Goal: Navigation & Orientation: Find specific page/section

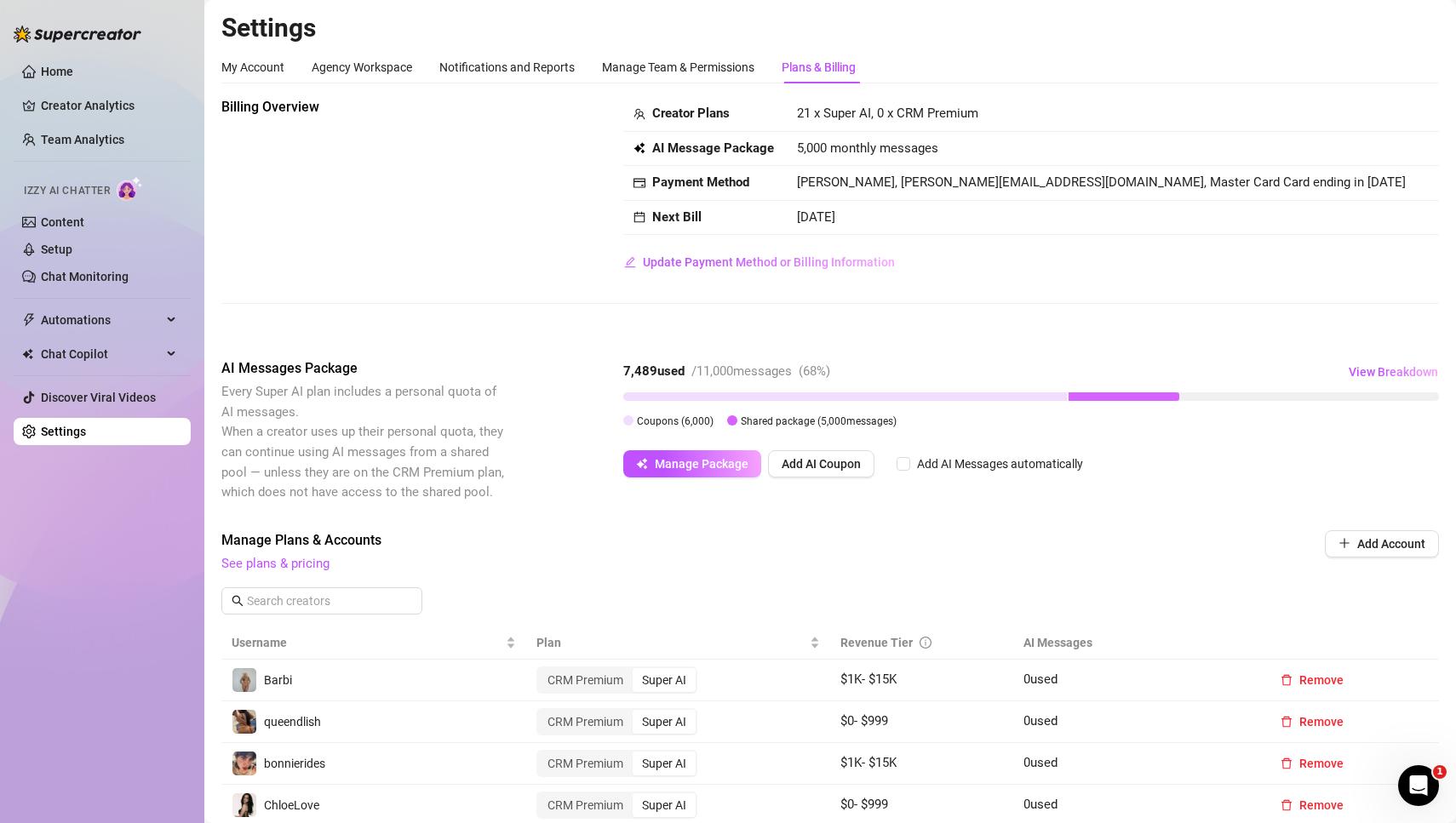
click at [1425, 784] on icon "Open Intercom Messenger" at bounding box center [1419, 785] width 28 height 28
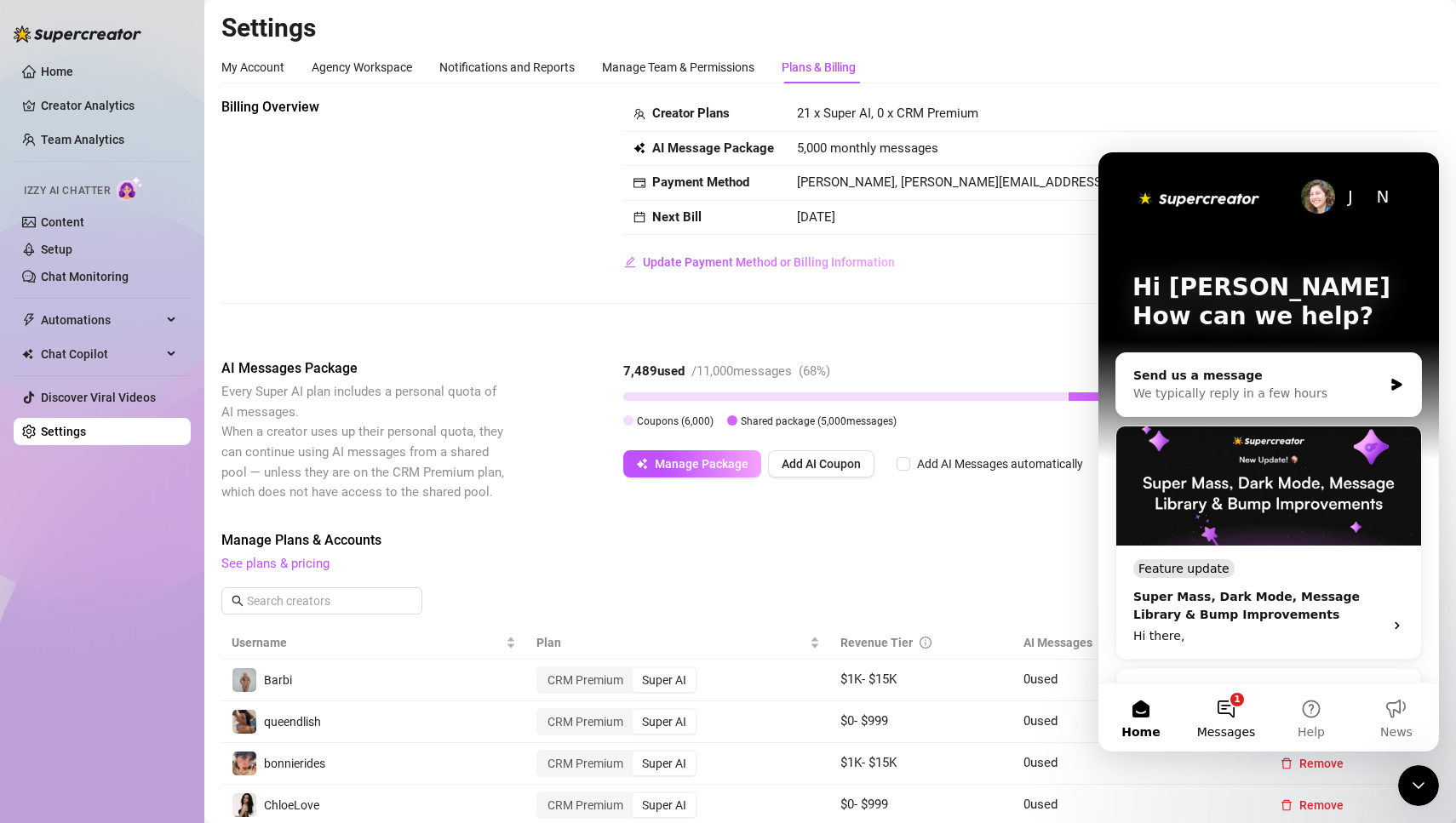
click at [1229, 719] on button "1 Messages" at bounding box center [1226, 716] width 85 height 68
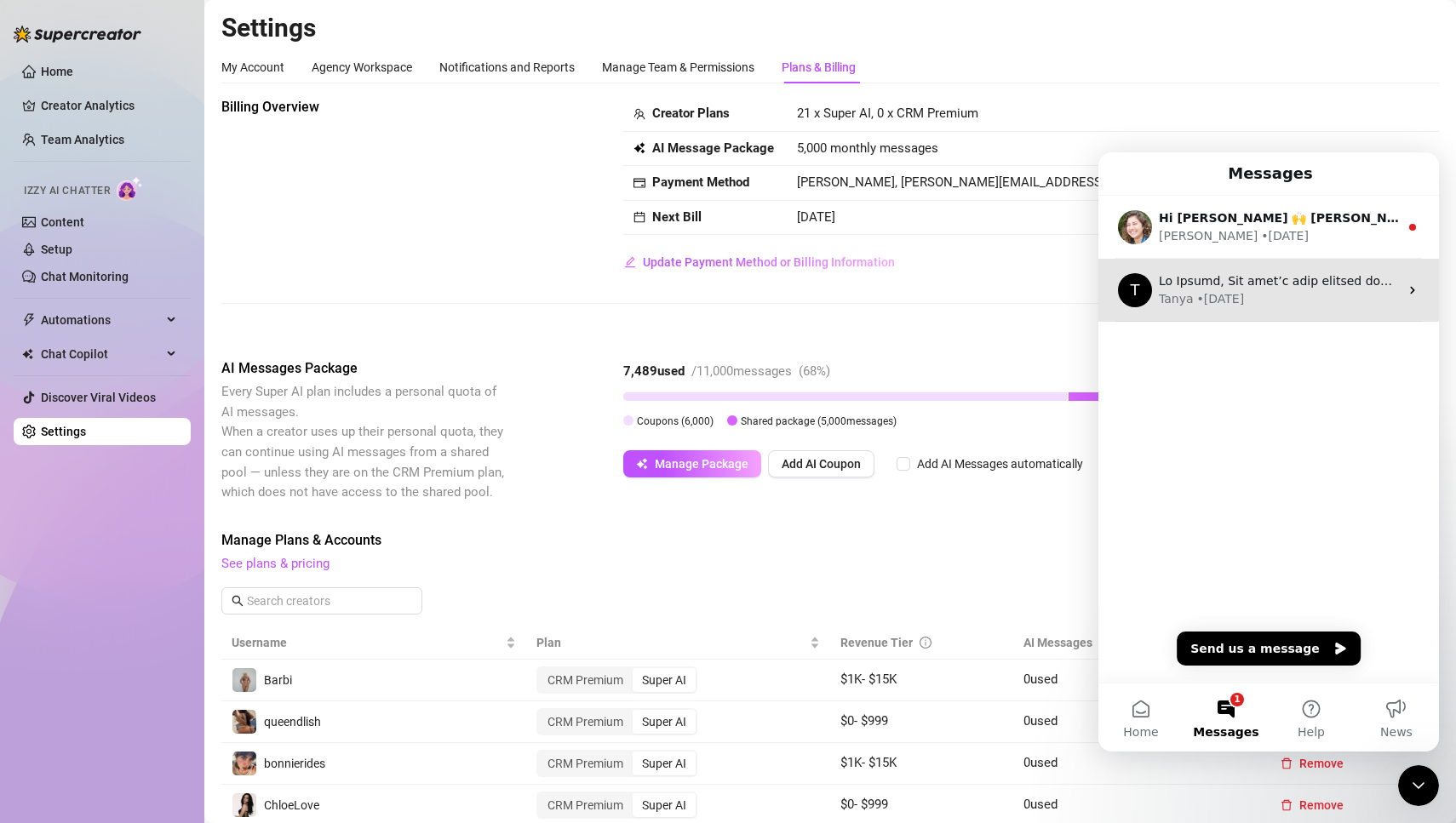
click at [1415, 291] on icon "Intercom messenger" at bounding box center [1413, 290] width 14 height 14
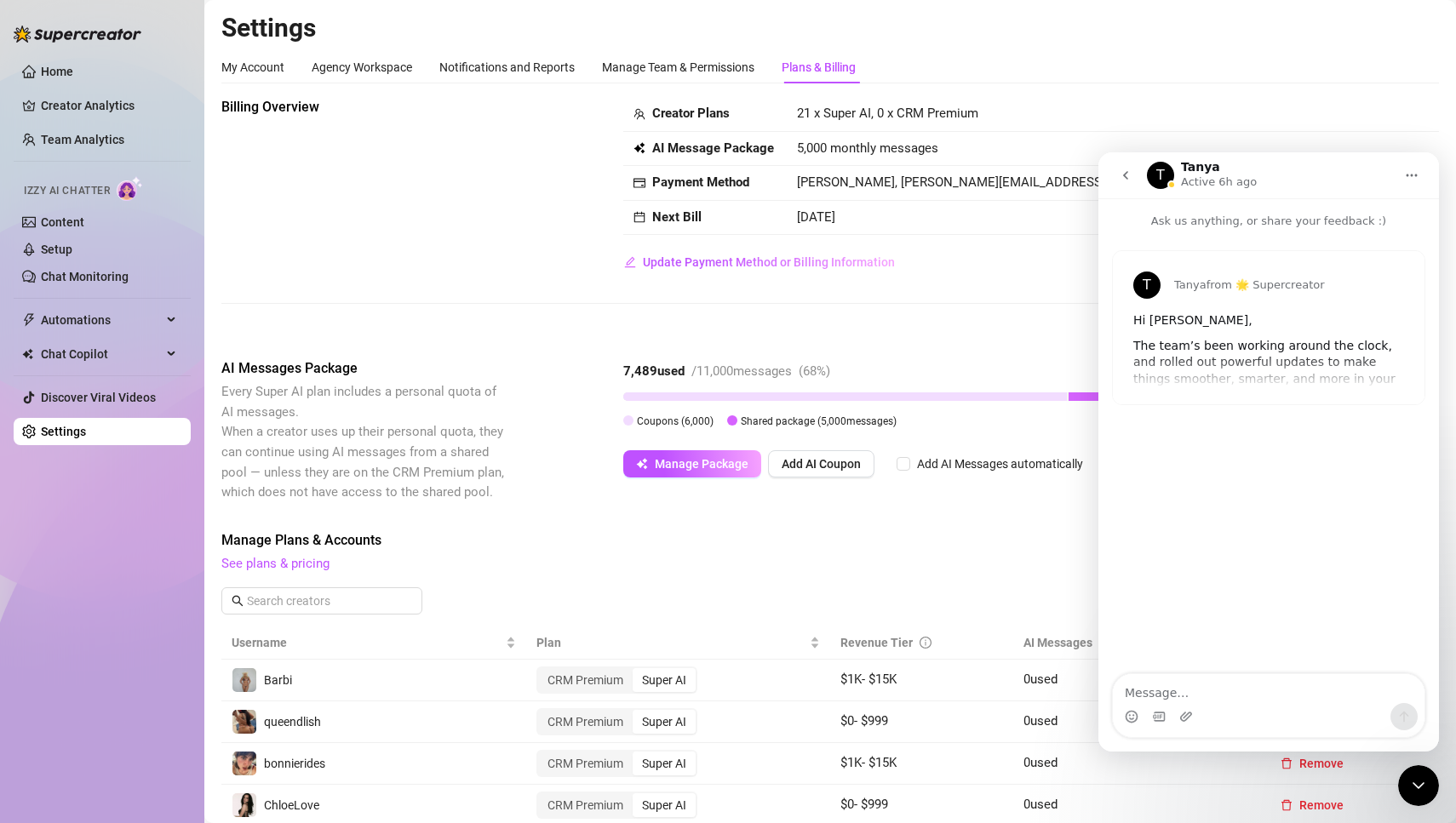
click at [1140, 407] on div "[PERSON_NAME] from 🌟 Supercreator Hi [PERSON_NAME], The team’s been working aro…" at bounding box center [1269, 338] width 314 height 175
click at [1159, 363] on div "[PERSON_NAME] from 🌟 Supercreator Hi [PERSON_NAME], The team’s been working aro…" at bounding box center [1269, 327] width 312 height 153
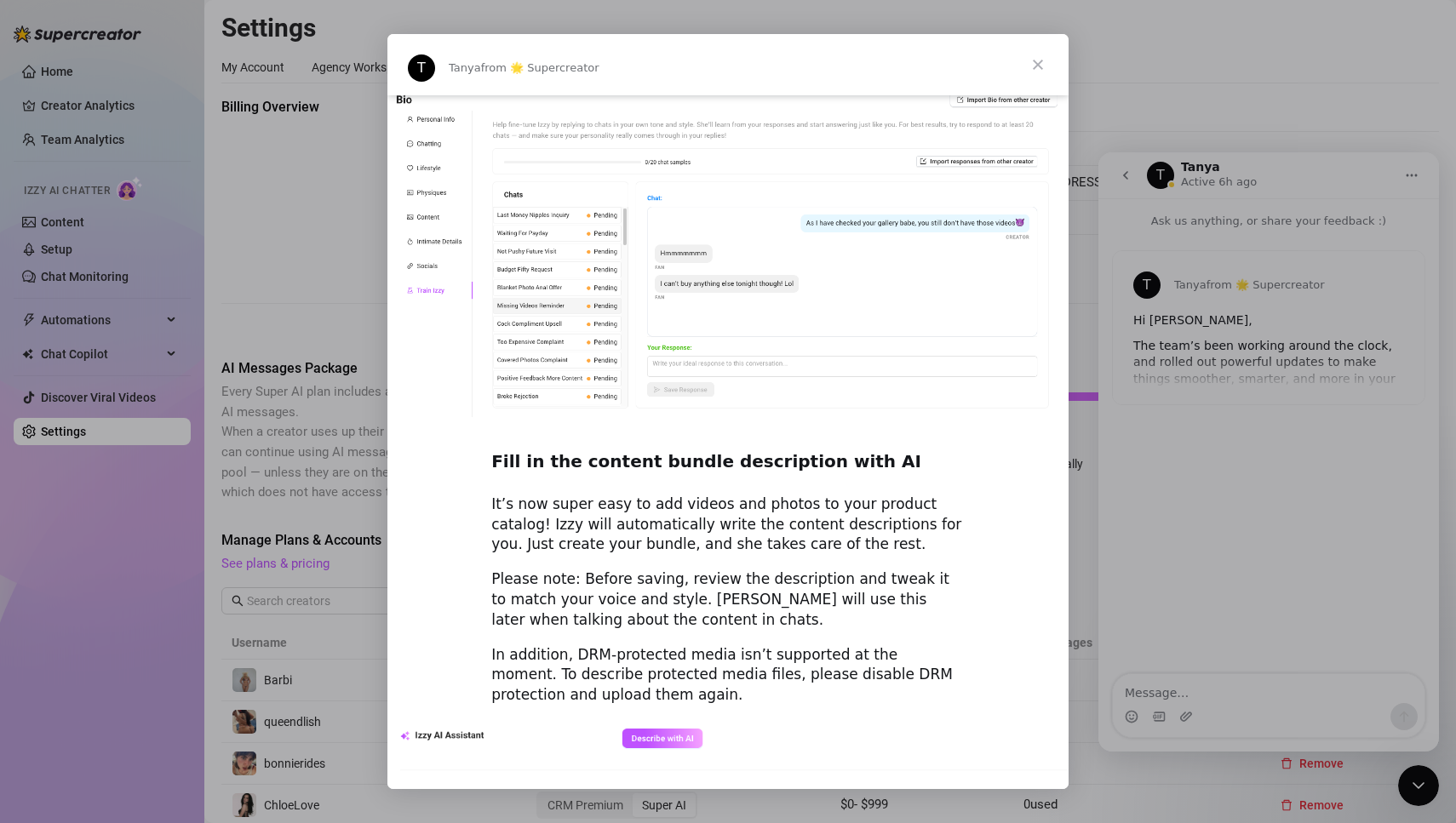
scroll to position [2160, 0]
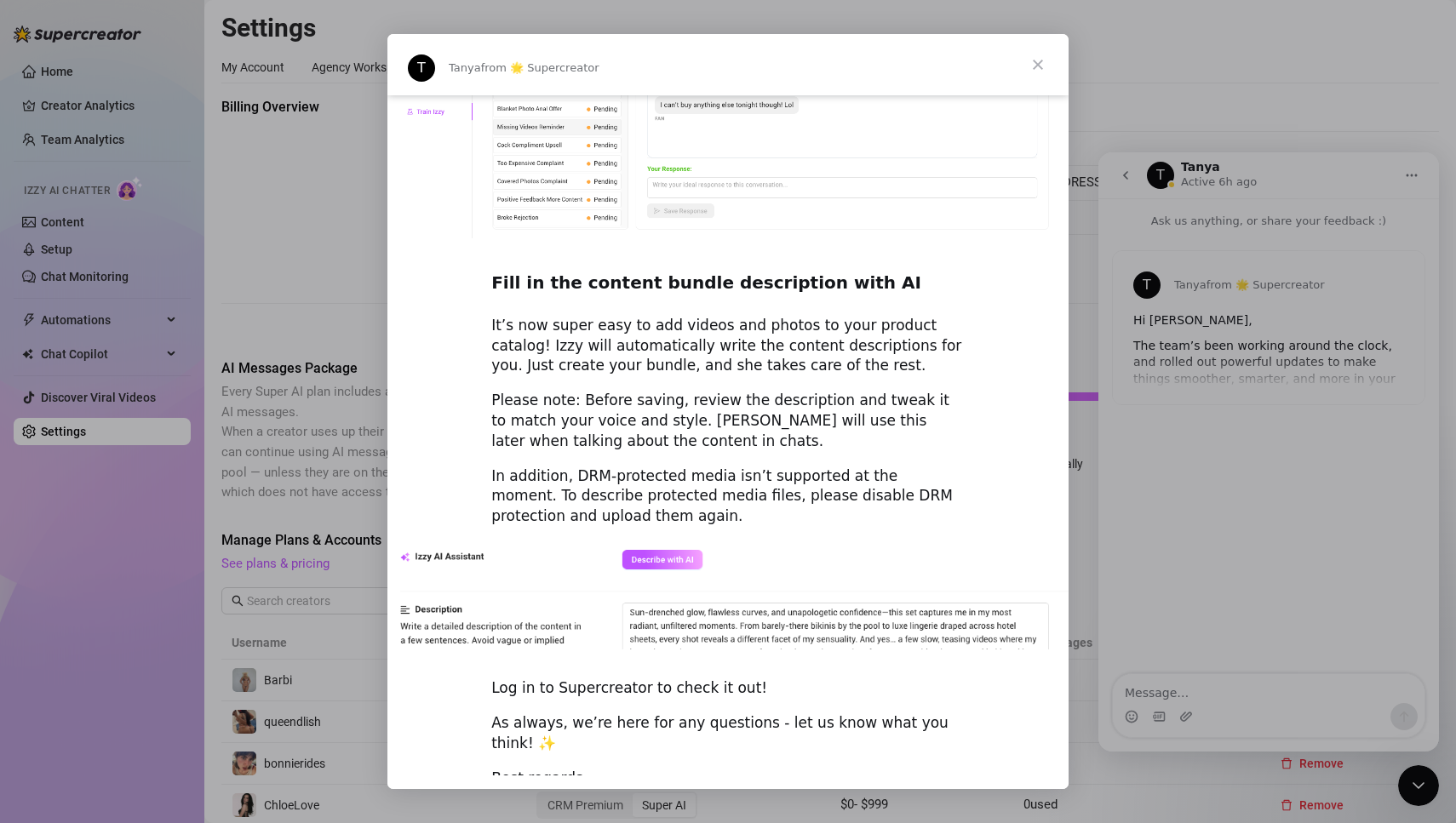
click at [1035, 68] on span "Close" at bounding box center [1037, 64] width 61 height 61
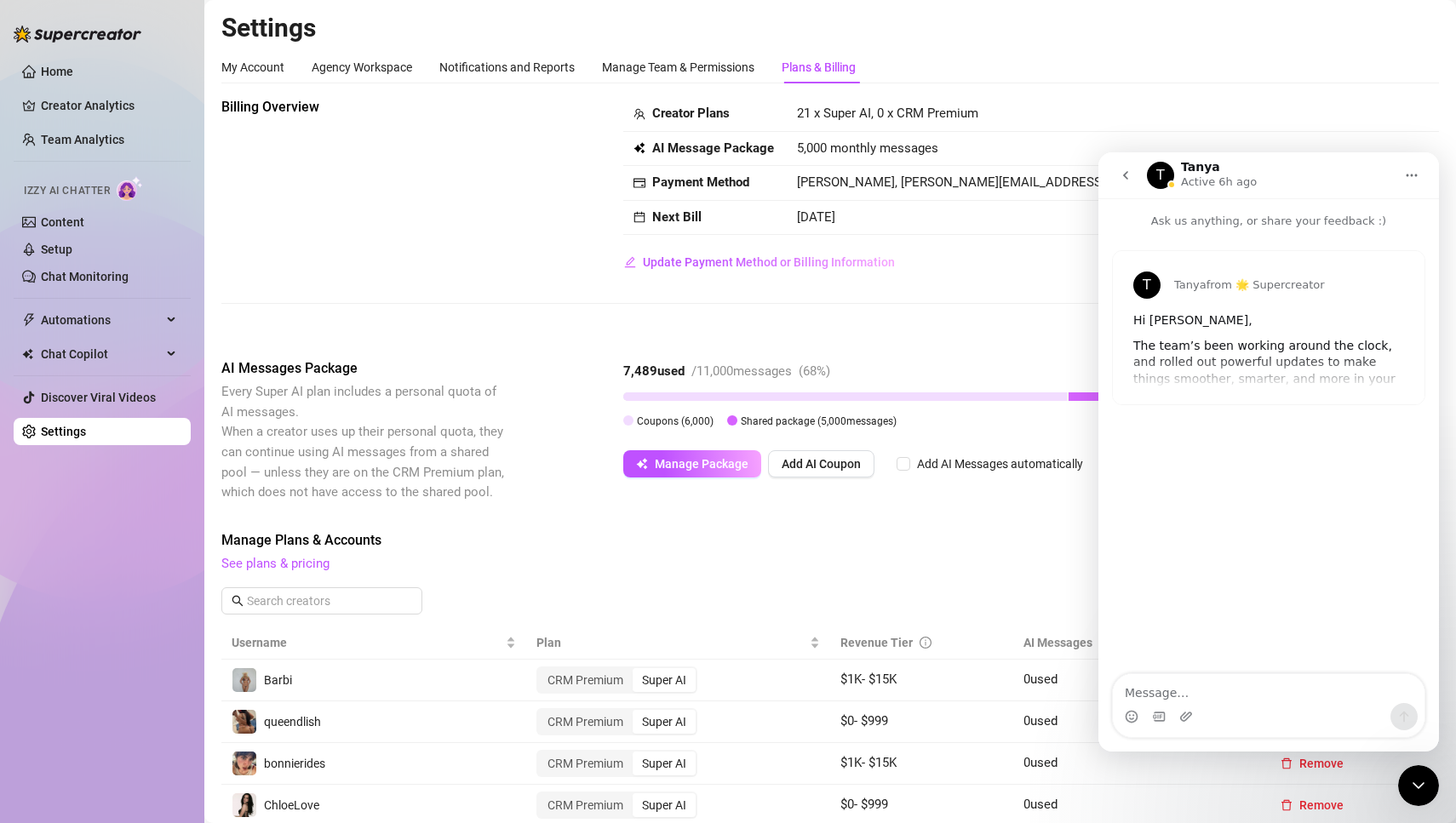
click at [982, 561] on span "See plans & pricing" at bounding box center [715, 564] width 988 height 21
click at [1427, 796] on div "Close Intercom Messenger" at bounding box center [1419, 786] width 41 height 41
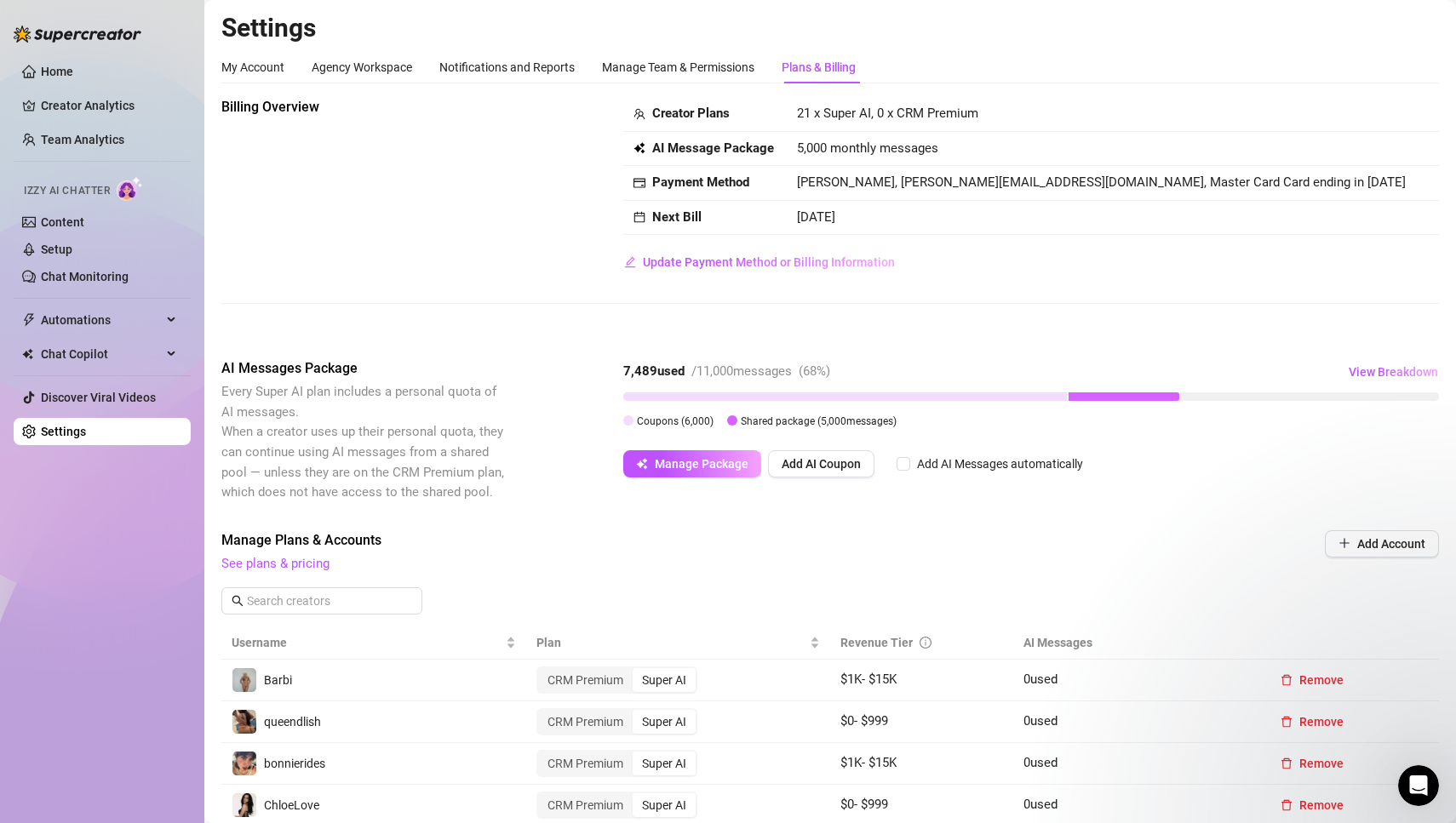
scroll to position [0, 0]
click at [55, 73] on link "Home" at bounding box center [58, 71] width 33 height 14
